Goal: Transaction & Acquisition: Obtain resource

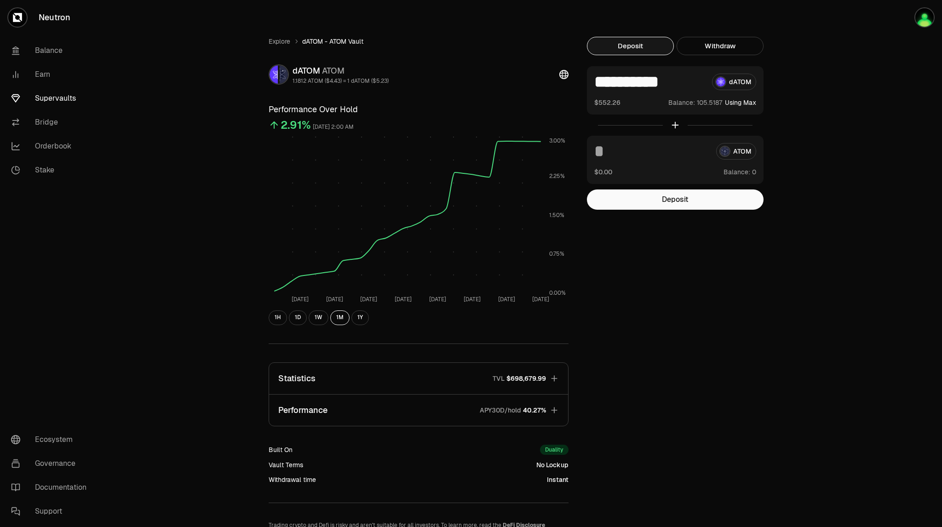
click at [634, 168] on div "$0.00 Balance:" at bounding box center [675, 172] width 162 height 10
click at [615, 153] on input at bounding box center [651, 151] width 115 height 17
click at [656, 47] on button "Deposit" at bounding box center [630, 46] width 87 height 18
click at [684, 202] on button "Deposit" at bounding box center [675, 199] width 177 height 20
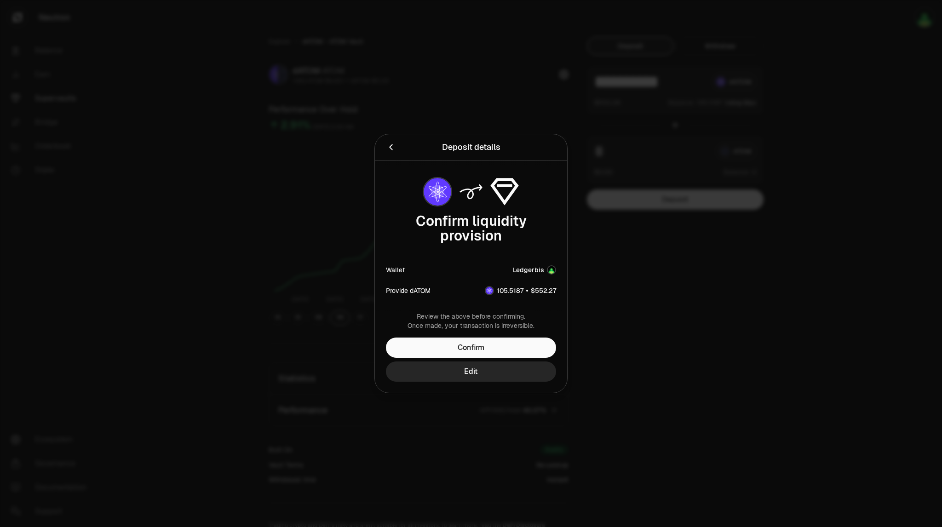
click at [390, 144] on icon "Back" at bounding box center [391, 147] width 10 height 10
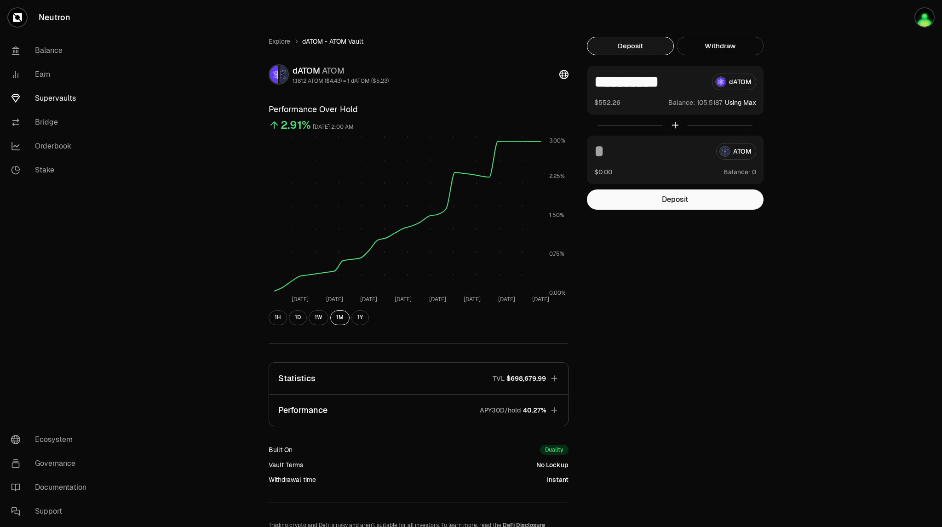
click at [755, 175] on span "0" at bounding box center [754, 172] width 4 height 8
click at [730, 198] on button "Deposit" at bounding box center [675, 199] width 177 height 20
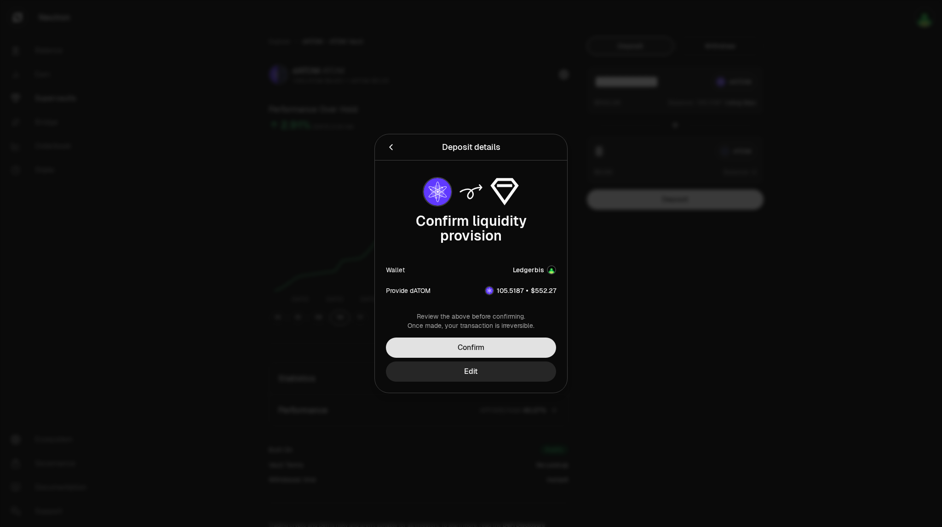
click at [537, 346] on button "Confirm" at bounding box center [471, 348] width 170 height 20
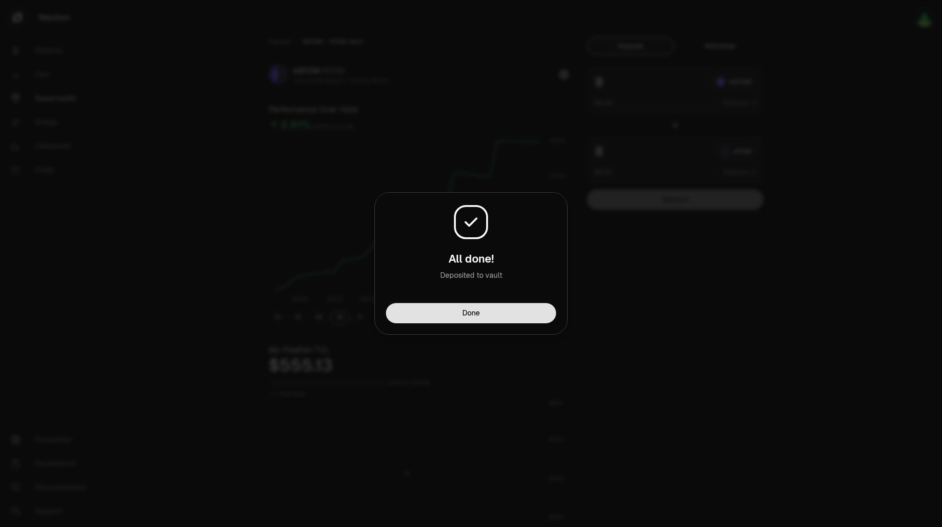
click at [538, 313] on button "Done" at bounding box center [471, 313] width 170 height 20
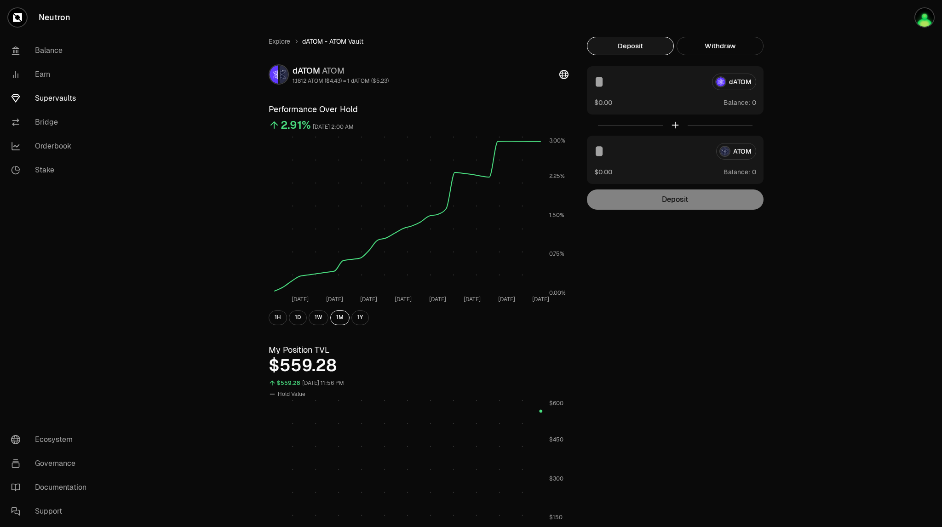
click at [63, 99] on link "Supervaults" at bounding box center [52, 98] width 96 height 24
